Goal: Check status

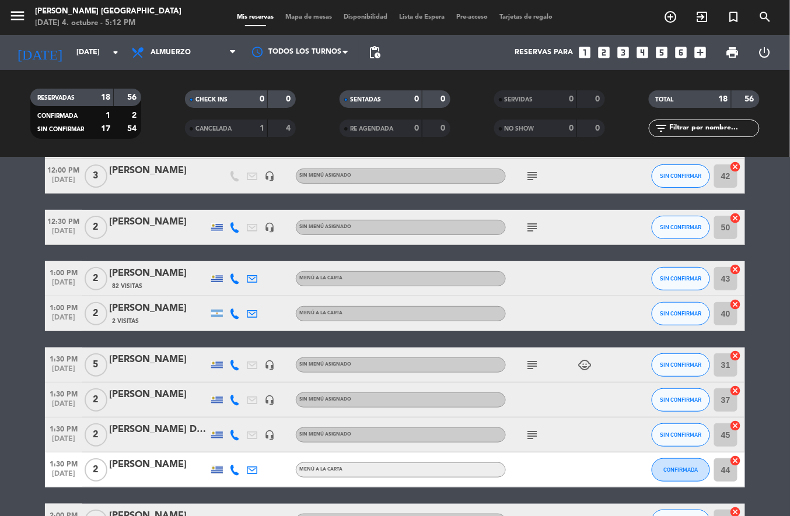
scroll to position [85, 0]
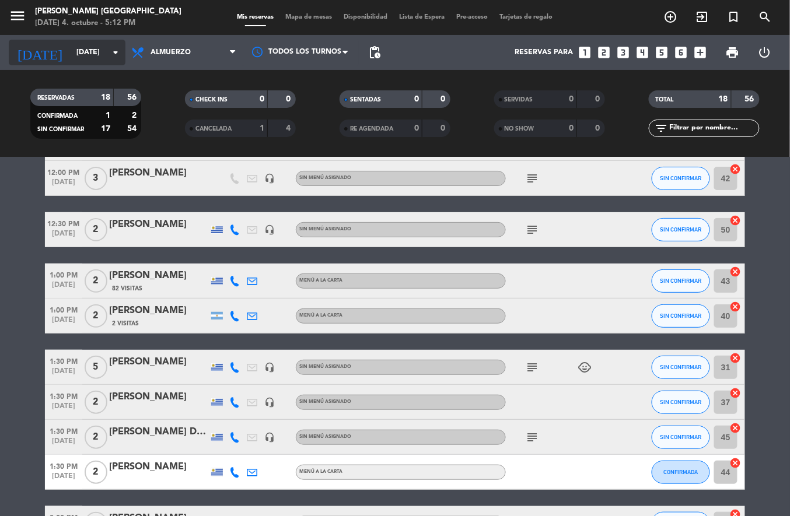
click at [75, 50] on input "[DATE]" at bounding box center [120, 53] width 99 height 20
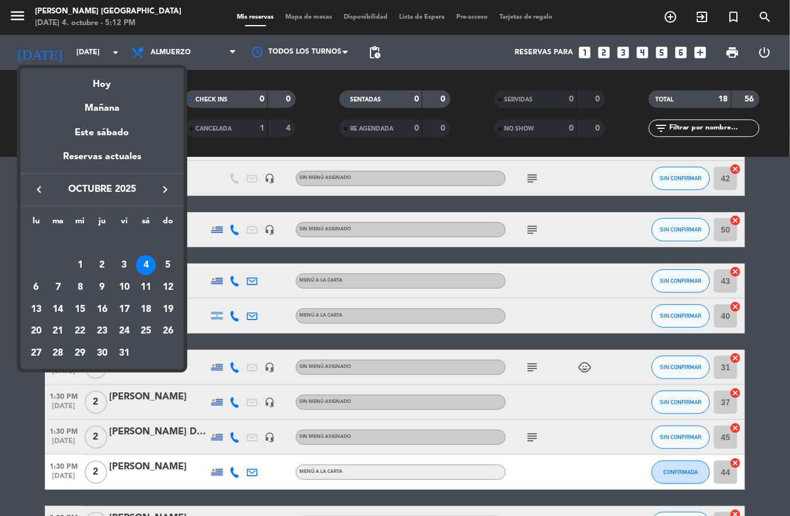
click at [168, 265] on div "5" at bounding box center [168, 265] width 20 height 20
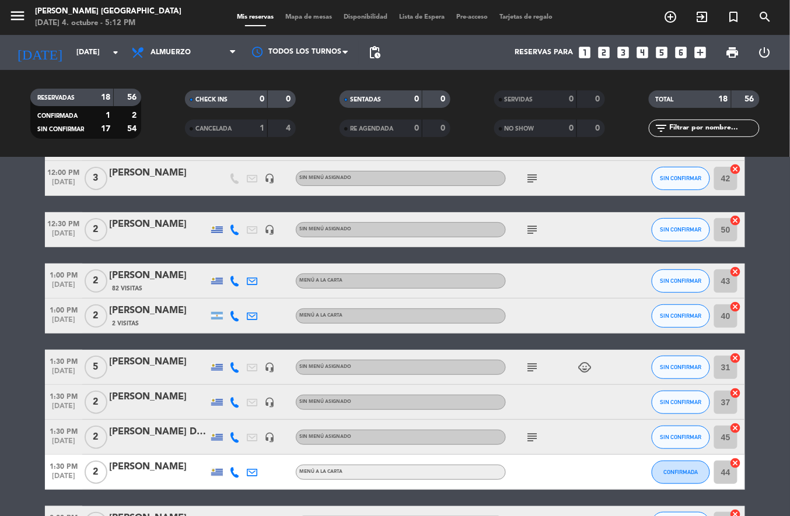
type input "[DATE]"
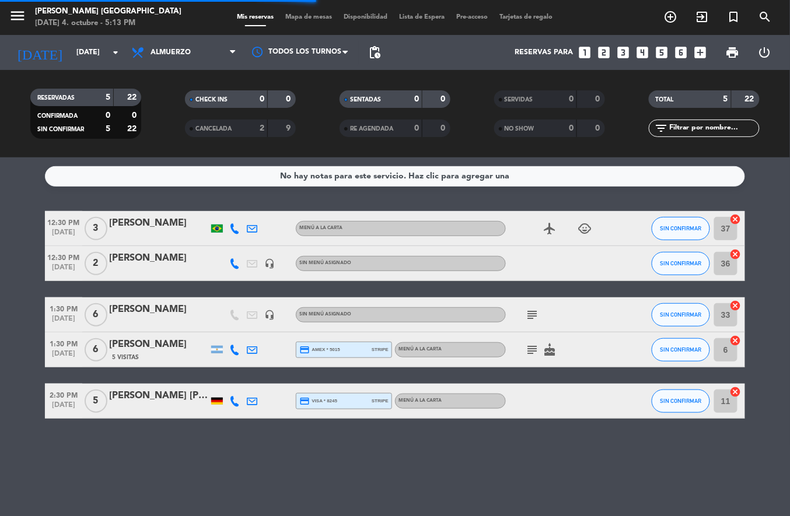
scroll to position [0, 0]
click at [527, 314] on icon "subject" at bounding box center [532, 315] width 14 height 14
click at [496, 472] on div "No hay notas para este servicio. Haz clic para agregar una 12:30 PM [DATE] 3 [P…" at bounding box center [395, 336] width 790 height 359
click at [528, 346] on icon "subject" at bounding box center [532, 350] width 14 height 14
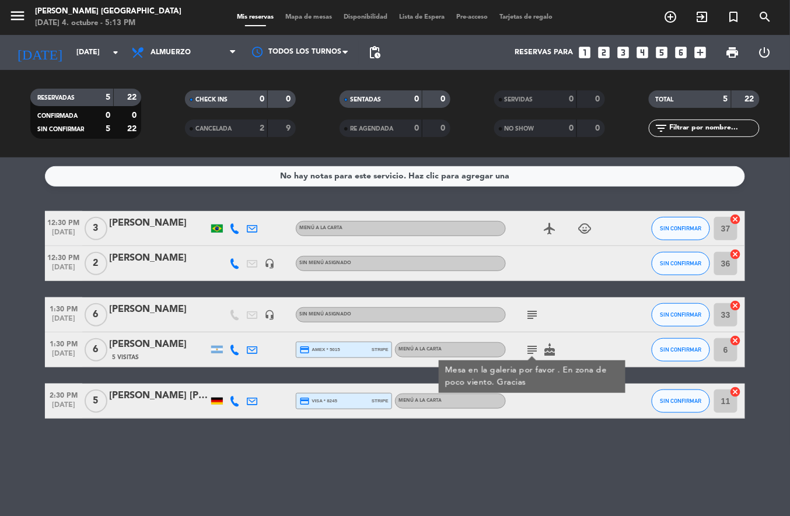
click at [547, 476] on div "No hay notas para este servicio. Haz clic para agregar una 12:30 PM [DATE] 3 [P…" at bounding box center [395, 336] width 790 height 359
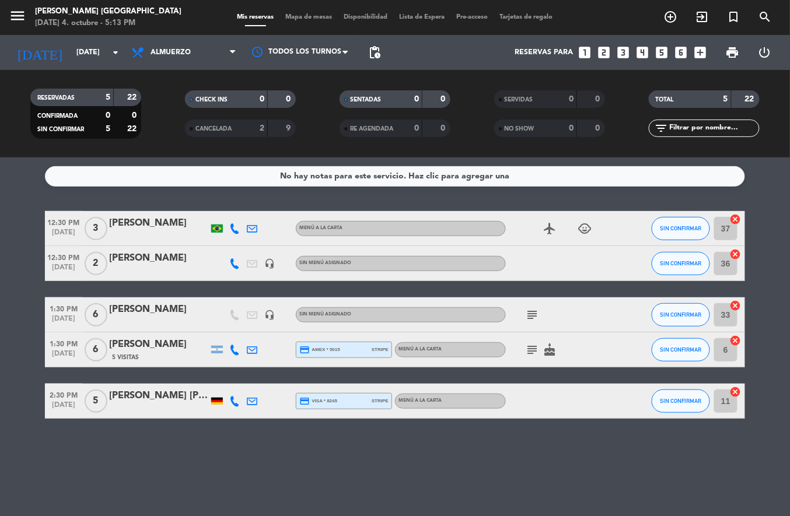
click at [549, 350] on icon "cake" at bounding box center [549, 350] width 14 height 14
click at [553, 476] on div "No hay notas para este servicio. Haz clic para agregar una 12:30 PM [DATE] 3 [P…" at bounding box center [395, 336] width 790 height 359
click at [526, 233] on div "airplanemode_active child_care" at bounding box center [558, 228] width 105 height 34
